Goal: Find specific page/section: Find specific page/section

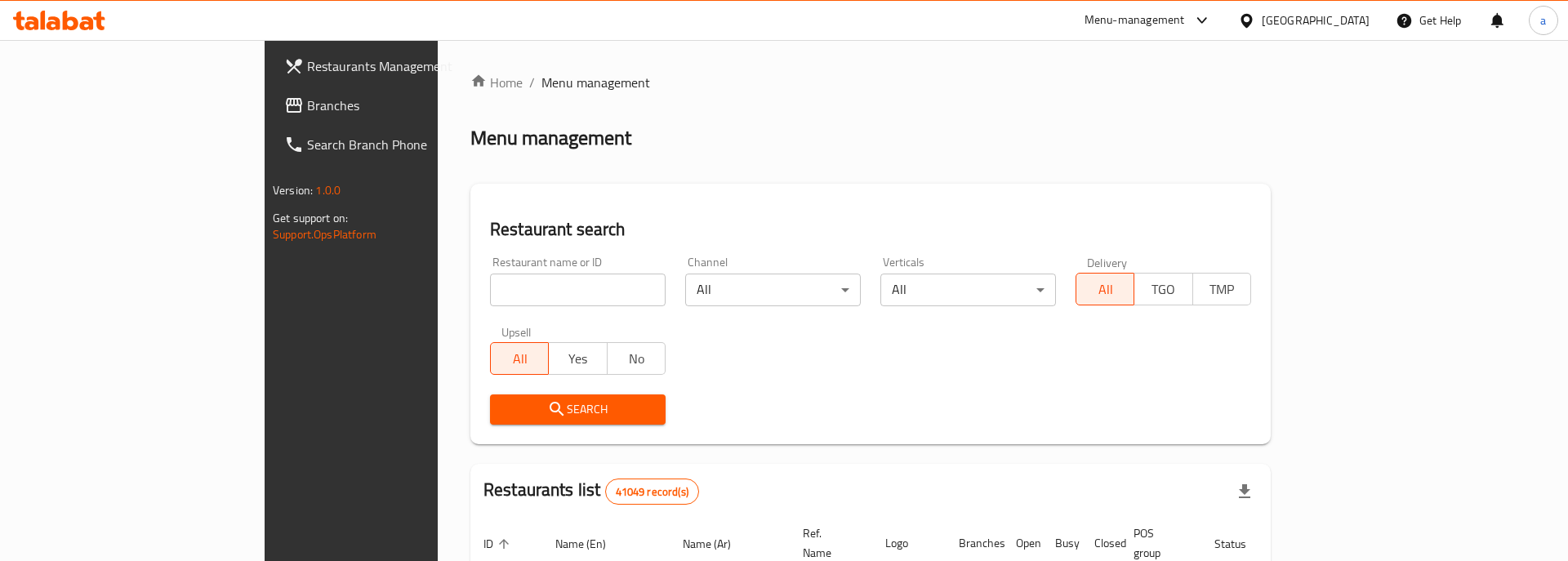
click at [307, 101] on span "Branches" at bounding box center [410, 105] width 207 height 19
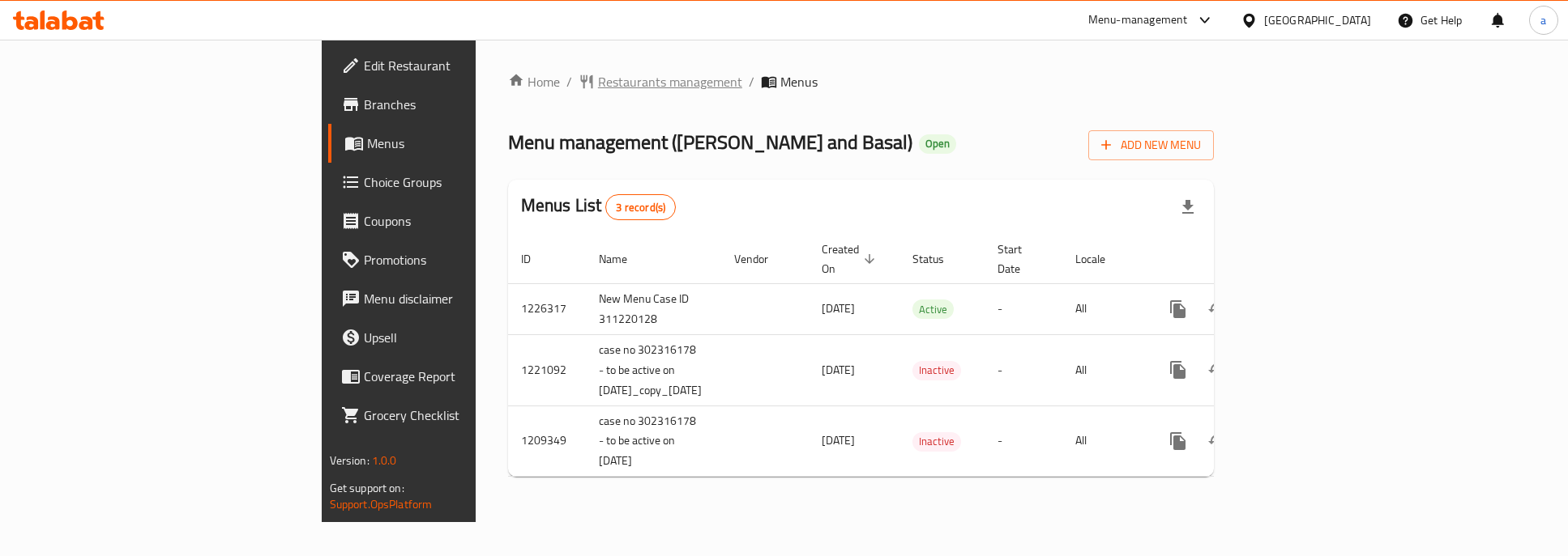
click at [598, 86] on span "Restaurants management" at bounding box center [670, 81] width 144 height 19
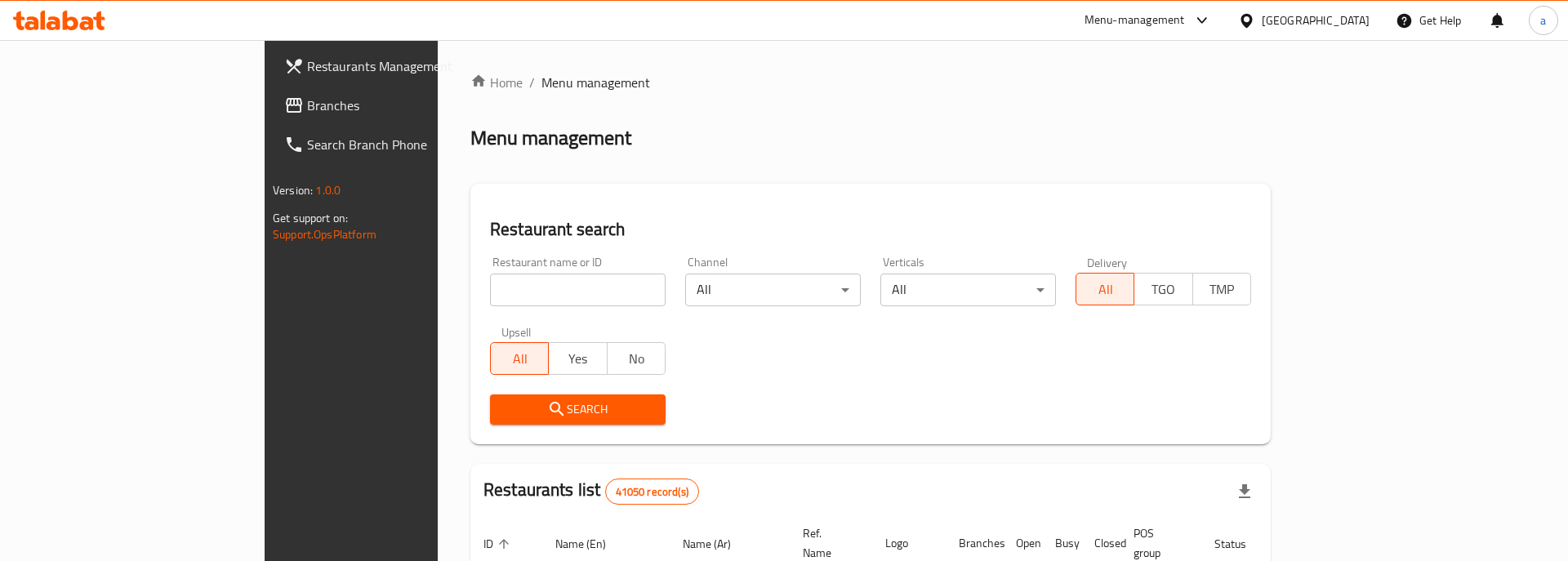
click at [307, 107] on span "Branches" at bounding box center [410, 105] width 207 height 19
